Goal: Check status: Check status

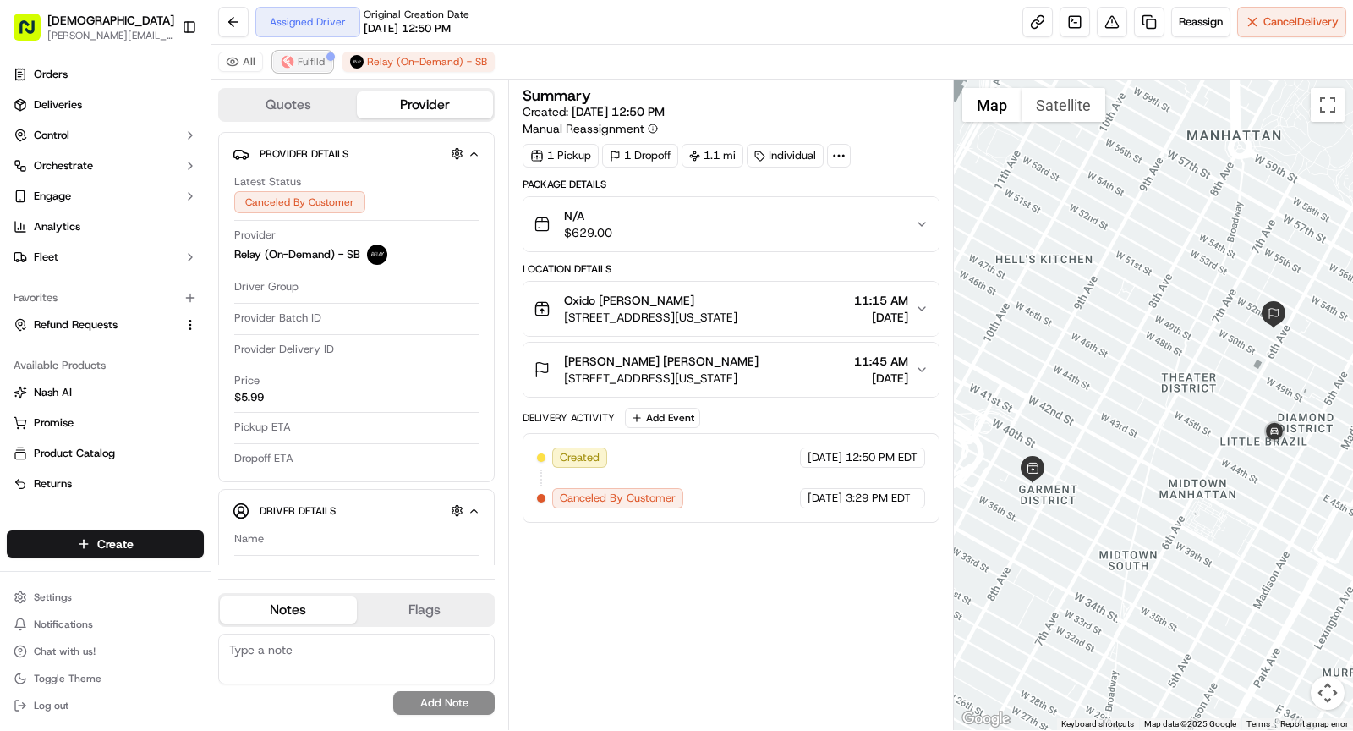
click at [311, 52] on button "Fulflld" at bounding box center [302, 62] width 59 height 20
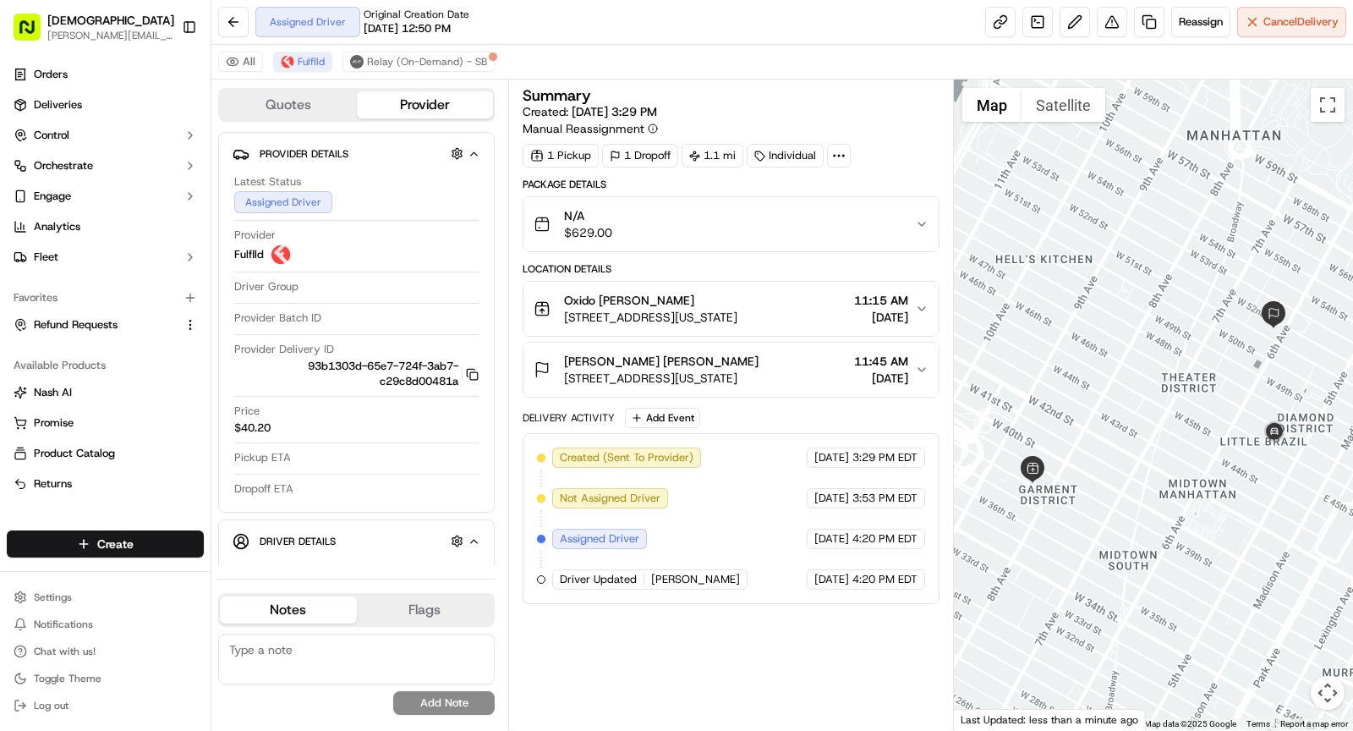
click at [835, 155] on icon at bounding box center [839, 155] width 15 height 15
drag, startPoint x: 771, startPoint y: 189, endPoint x: 870, endPoint y: 195, distance: 100.0
click at [870, 195] on div "External ID PW09172563732-7260-1944140" at bounding box center [833, 194] width 244 height 15
copy div "PW09172563732"
click at [647, 310] on span "[STREET_ADDRESS][US_STATE]" at bounding box center [650, 317] width 173 height 17
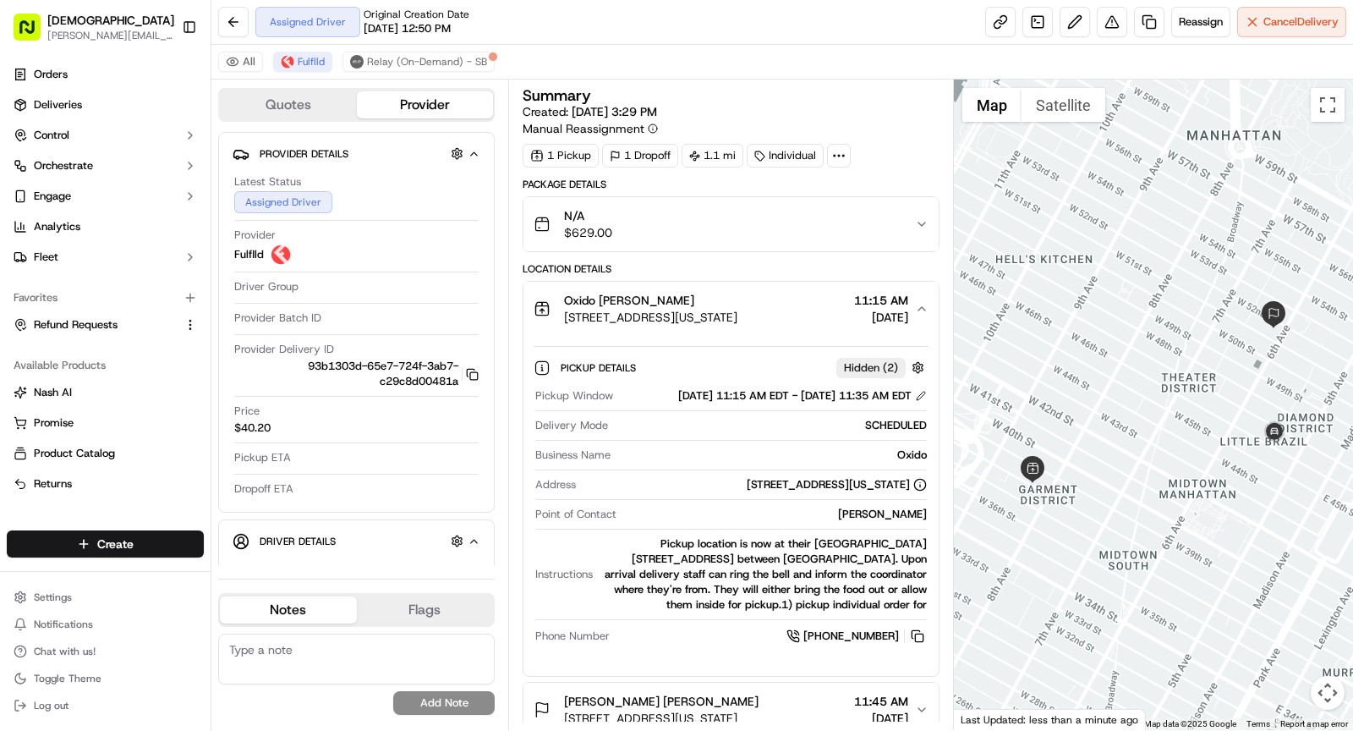
click at [917, 463] on div "Oxido" at bounding box center [773, 454] width 310 height 15
copy div "Oxido"
click at [646, 314] on span "[STREET_ADDRESS][US_STATE]" at bounding box center [650, 317] width 173 height 17
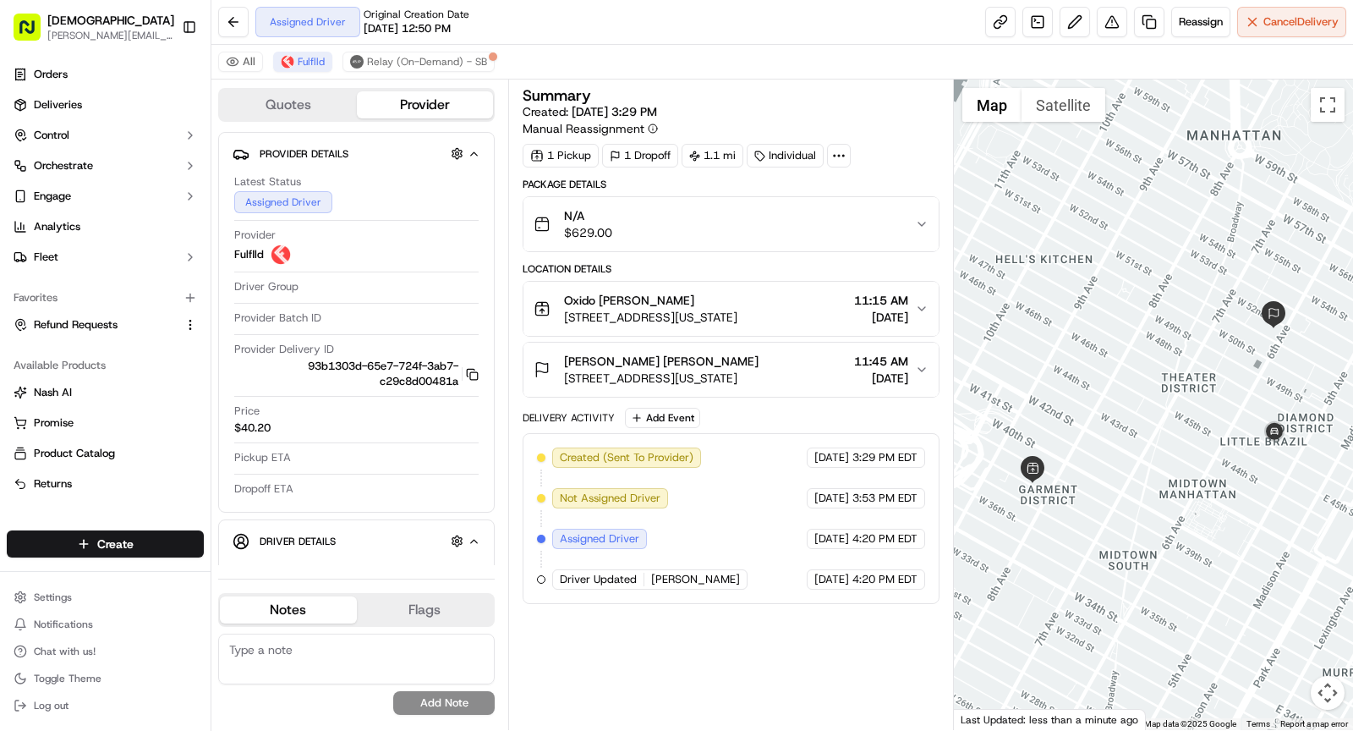
click at [678, 370] on span "[STREET_ADDRESS][US_STATE]" at bounding box center [661, 378] width 195 height 17
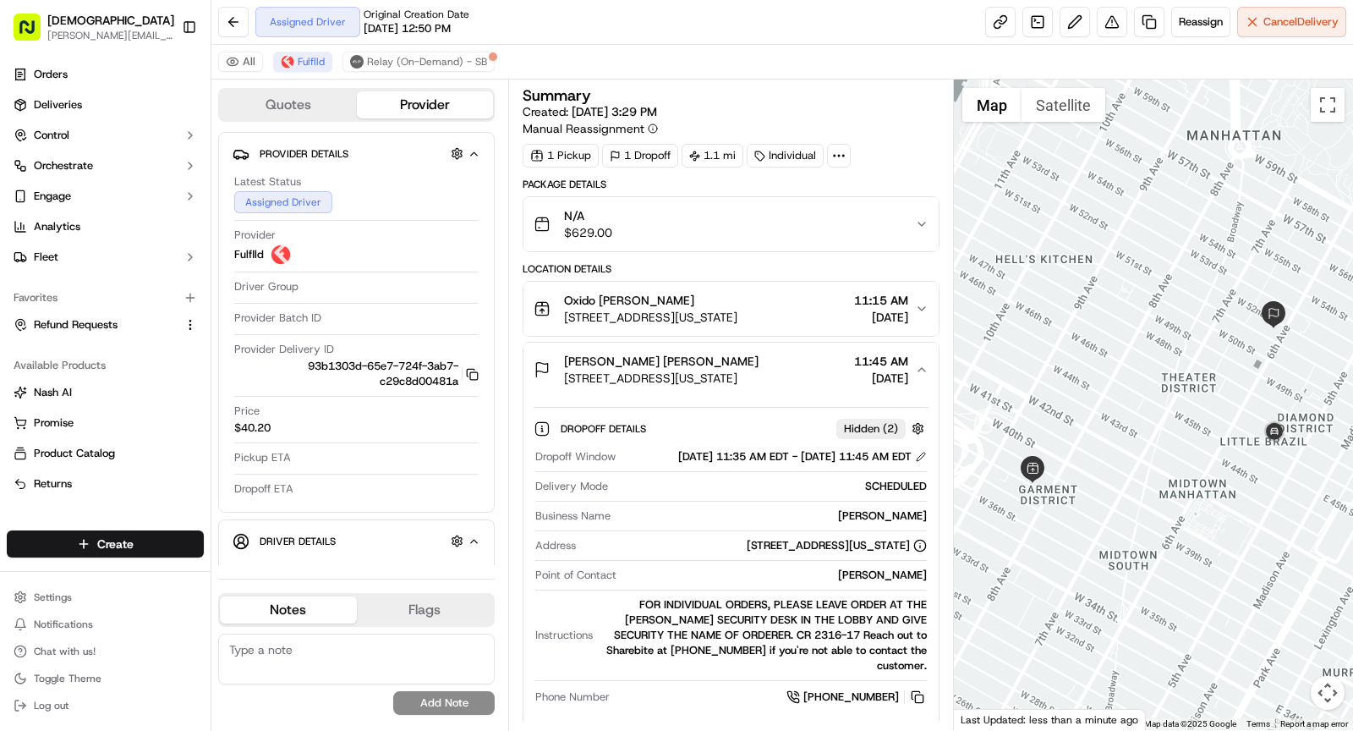
click at [902, 575] on div "Dropoff Window [DATE] 11:35 AM EDT - [DATE] 11:45 AM EDT Delivery Mode SCHEDULE…" at bounding box center [731, 577] width 395 height 271
copy div "[PERSON_NAME]"
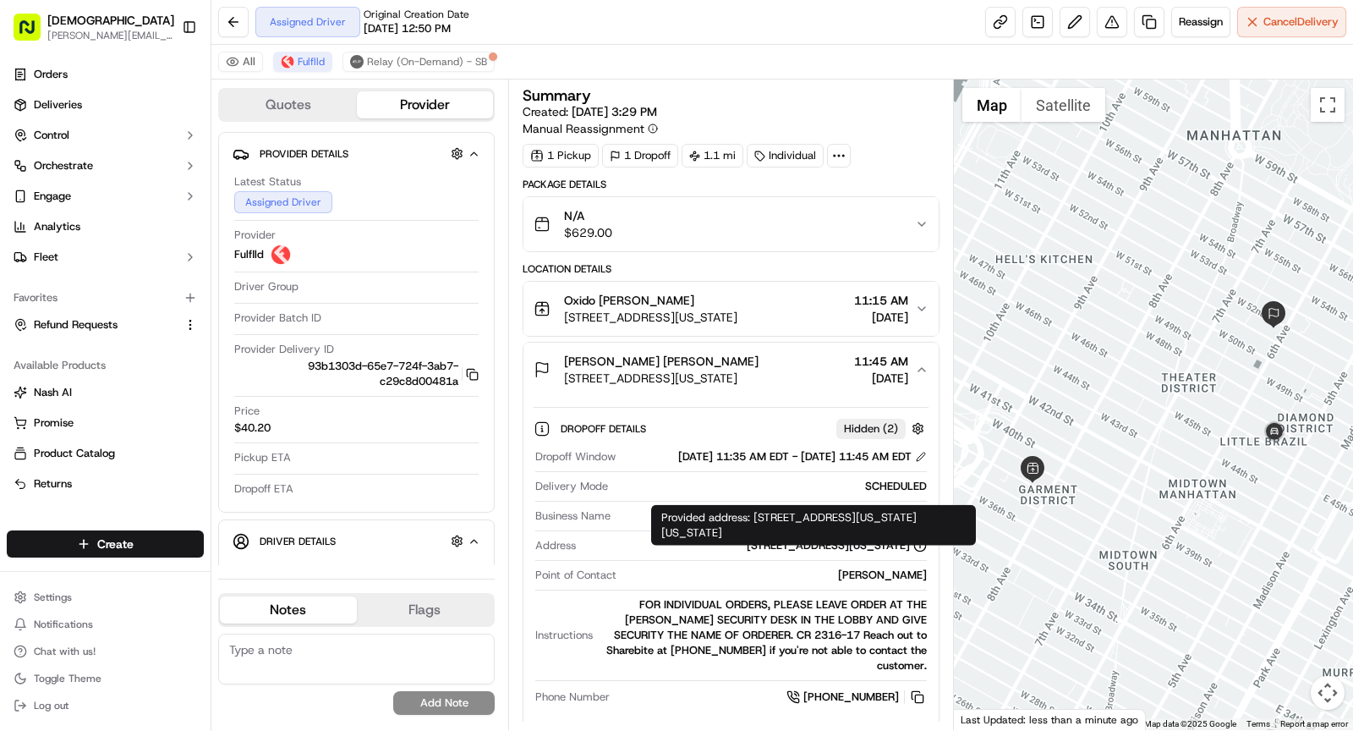
click at [726, 361] on div "[PERSON_NAME] [PERSON_NAME]" at bounding box center [661, 361] width 195 height 17
